Goal: Information Seeking & Learning: Find specific fact

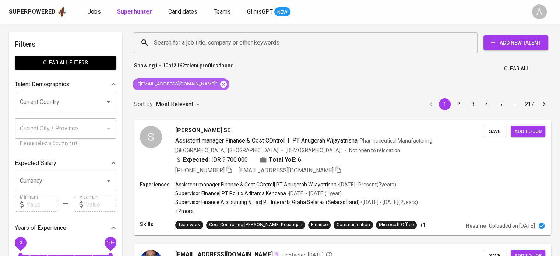
click at [220, 86] on icon at bounding box center [223, 84] width 7 height 7
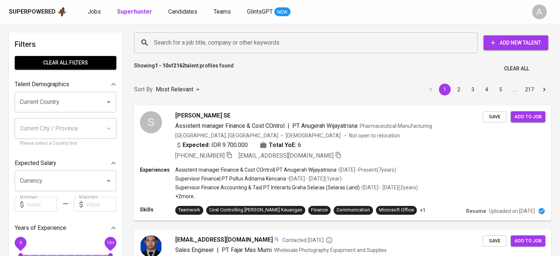
click at [240, 42] on input "Search for a job title, company or other keywords" at bounding box center [307, 43] width 311 height 14
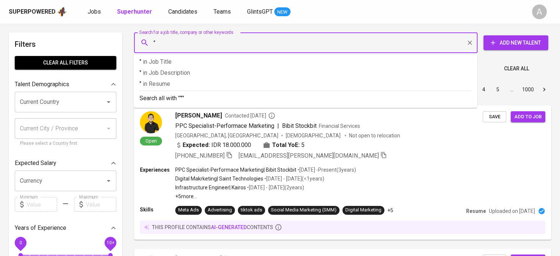
paste input "[PERSON_NAME] ARLIYANTI [PERSON_NAME], SH. MKn"
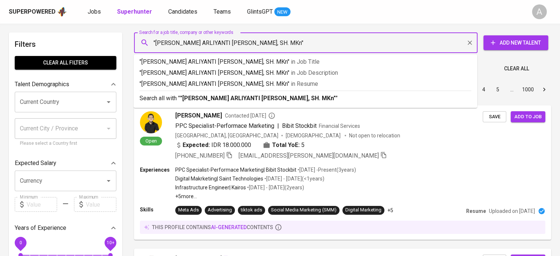
click at [238, 43] on input ""[PERSON_NAME] ARLIYANTI [PERSON_NAME], SH. MKn"" at bounding box center [307, 43] width 311 height 14
type input ""[PERSON_NAME] ARLIYANTI [PERSON_NAME],""
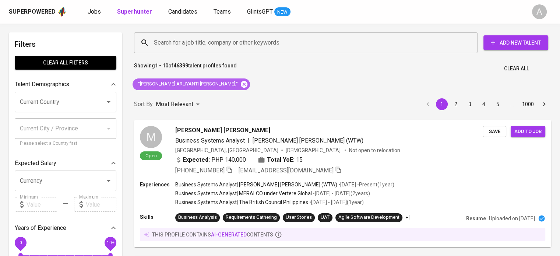
click at [241, 85] on icon at bounding box center [244, 84] width 7 height 7
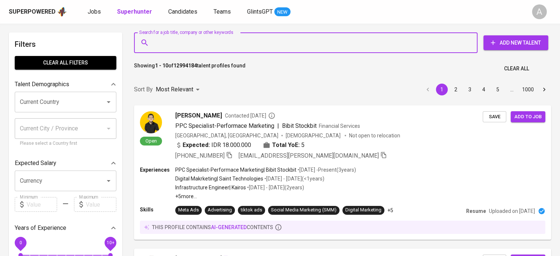
click at [189, 46] on input "Search for a job title, company or other keywords" at bounding box center [307, 43] width 311 height 14
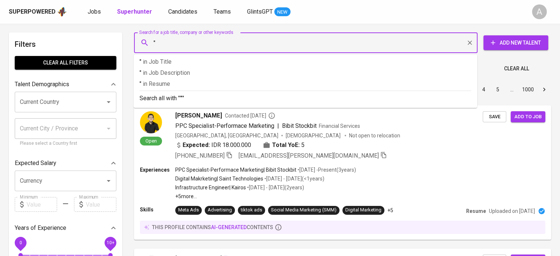
paste input "[EMAIL_ADDRESS][DOMAIN_NAME]"
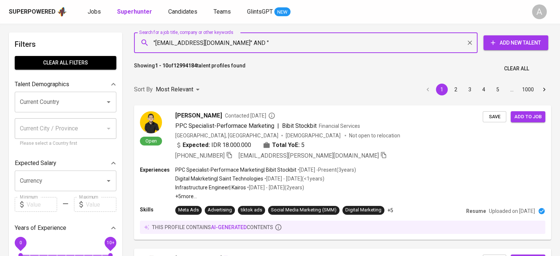
paste input "[PERSON_NAME]"
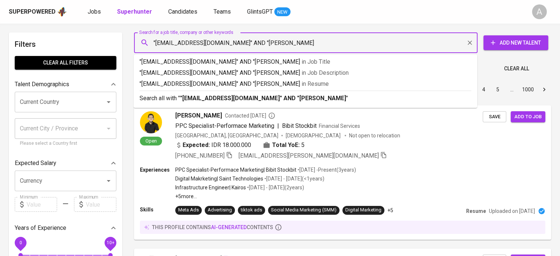
type input ""[EMAIL_ADDRESS][DOMAIN_NAME]" AND "[PERSON_NAME]""
click at [407, 94] on p "Search all with " "[EMAIL_ADDRESS][DOMAIN_NAME]" AND "[PERSON_NAME]" "" at bounding box center [305, 98] width 332 height 9
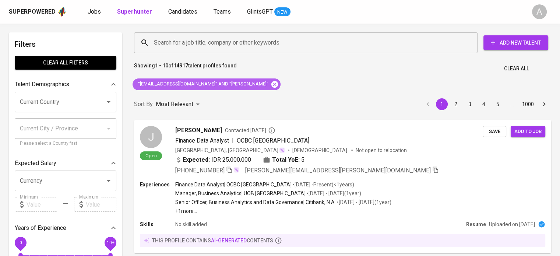
click at [271, 85] on icon at bounding box center [274, 84] width 7 height 7
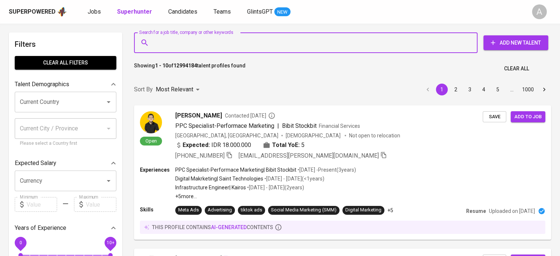
click at [274, 42] on input "Search for a job title, company or other keywords" at bounding box center [307, 43] width 311 height 14
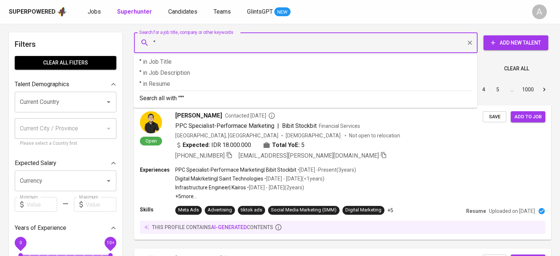
paste input "[EMAIL_ADDRESS][DOMAIN_NAME]"
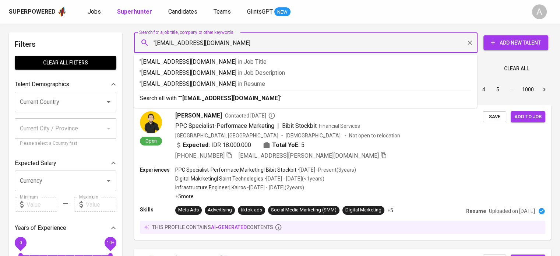
type input ""[EMAIL_ADDRESS][DOMAIN_NAME]""
click at [261, 98] on p "Search all with " "[EMAIL_ADDRESS][DOMAIN_NAME]" "" at bounding box center [305, 98] width 332 height 9
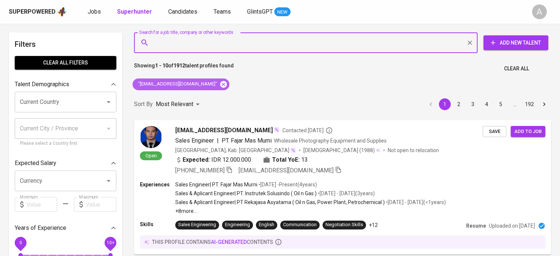
click at [220, 82] on icon at bounding box center [223, 84] width 7 height 7
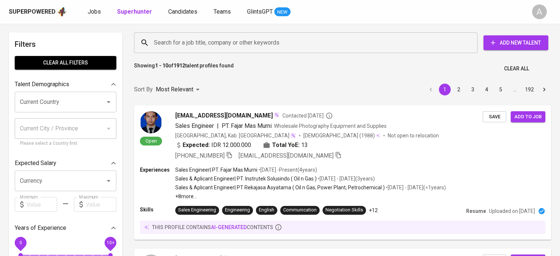
click at [227, 38] on input "Search for a job title, company or other keywords" at bounding box center [307, 43] width 311 height 14
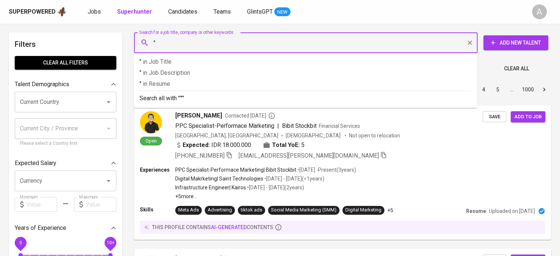
paste input "[EMAIL_ADDRESS][DOMAIN_NAME]"
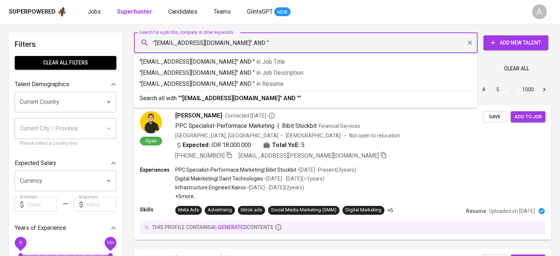
type input ""[EMAIL_ADDRESS][DOMAIN_NAME]" AND ""
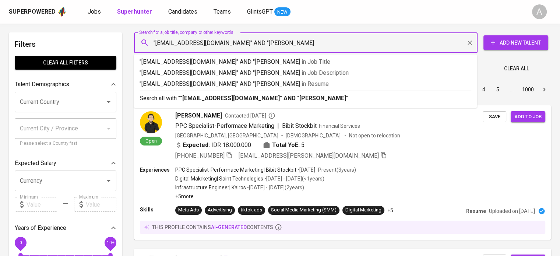
type input ""denadagraceva@gmail.com" AND "Denada Graceva""
click at [417, 96] on p "Search all with " "denadagraceva@gmail.com" AND "Denada Graceva" "" at bounding box center [305, 98] width 332 height 9
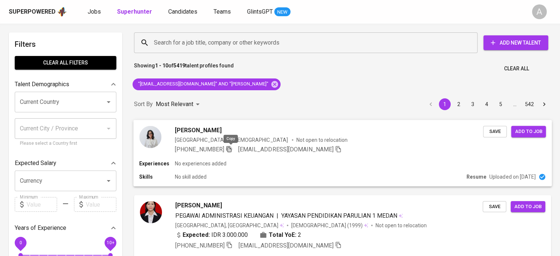
click at [229, 146] on icon "button" at bounding box center [228, 149] width 5 height 6
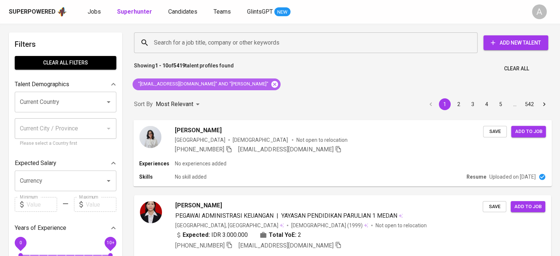
click at [271, 82] on icon at bounding box center [274, 84] width 7 height 7
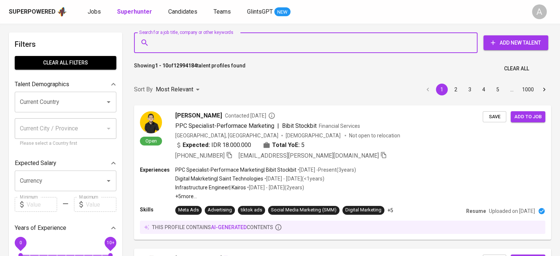
click at [294, 47] on input "Search for a job title, company or other keywords" at bounding box center [307, 43] width 311 height 14
paste input "Nata Wahyu Kuncoro"
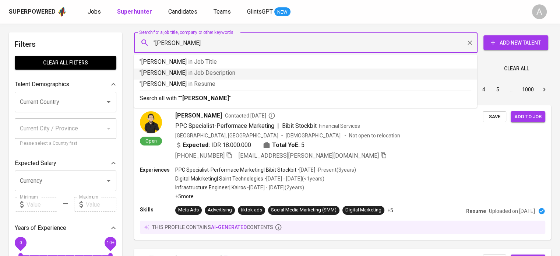
type input ""Nata Wahyu Kuncoro""
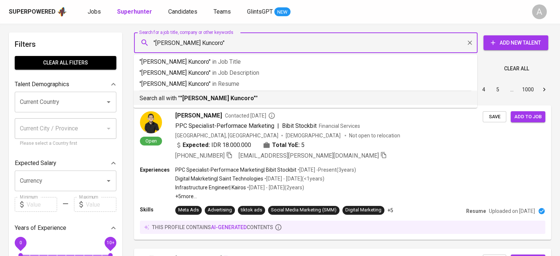
click at [298, 97] on p "Search all with " "Nata Wahyu Kuncoro" "" at bounding box center [305, 98] width 332 height 9
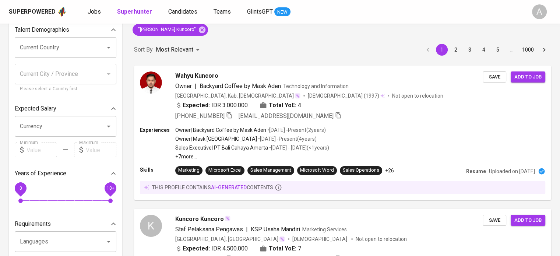
scroll to position [33, 0]
